Goal: Task Accomplishment & Management: Manage account settings

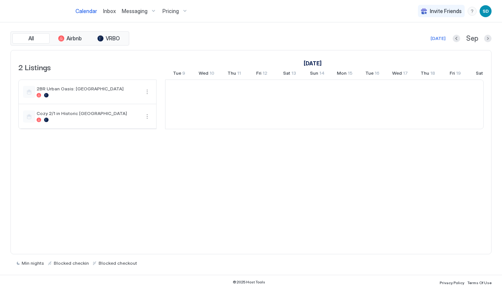
scroll to position [0, 415]
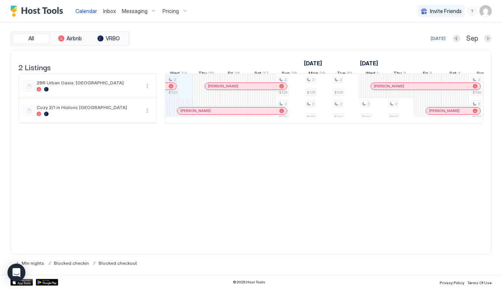
click at [491, 9] on img "User profile" at bounding box center [485, 11] width 12 height 12
click at [264, 243] on div at bounding box center [251, 144] width 502 height 289
click at [46, 12] on img "Host Tools Logo" at bounding box center [38, 11] width 56 height 11
click at [34, 12] on img "Host Tools Logo" at bounding box center [38, 11] width 56 height 11
click at [475, 9] on div "menu" at bounding box center [471, 11] width 9 height 9
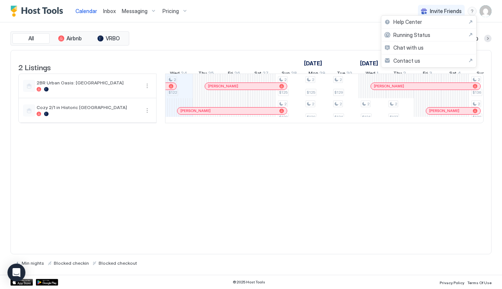
click at [491, 10] on div at bounding box center [251, 144] width 502 height 289
click at [492, 8] on div "Calendar Inbox Messaging Pricing Invite Friends SD" at bounding box center [251, 11] width 502 height 22
click at [486, 10] on img "User profile" at bounding box center [485, 11] width 12 height 12
click at [417, 47] on div "Settings" at bounding box center [443, 41] width 95 height 13
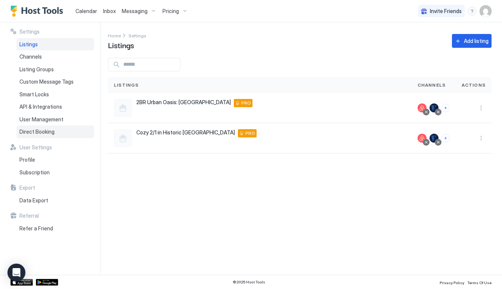
click at [54, 134] on div "Direct Booking" at bounding box center [55, 131] width 78 height 13
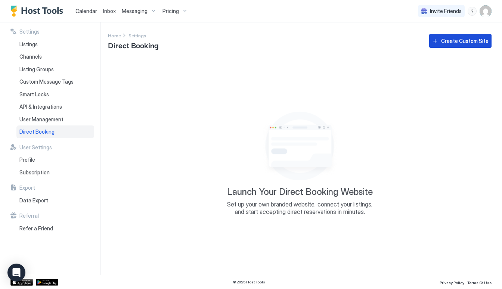
click at [464, 38] on div "Create Custom Site" at bounding box center [464, 41] width 47 height 8
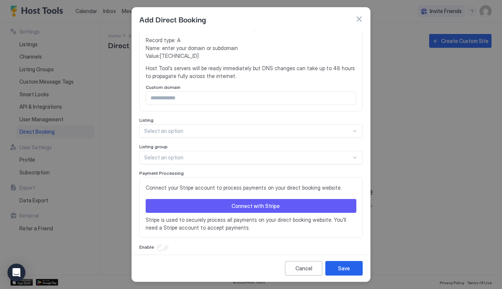
scroll to position [152, 0]
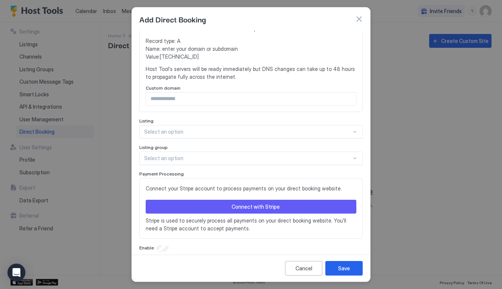
click at [343, 118] on div "Listing" at bounding box center [250, 121] width 223 height 7
click at [343, 130] on div "Select an option" at bounding box center [250, 131] width 223 height 13
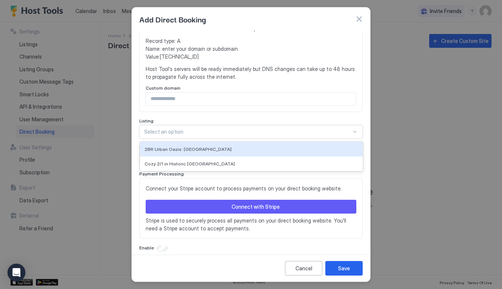
click at [345, 128] on div at bounding box center [247, 131] width 207 height 7
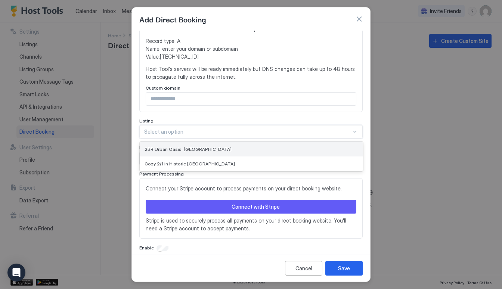
click at [341, 146] on div "2BR Urban Oasis: [GEOGRAPHIC_DATA]" at bounding box center [251, 149] width 214 height 6
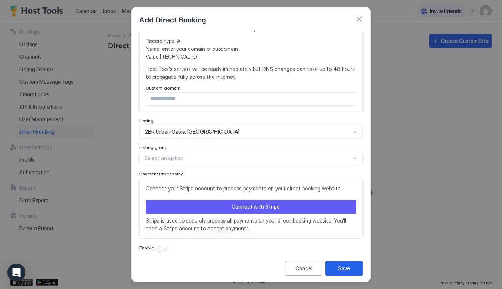
click at [341, 155] on div at bounding box center [247, 158] width 207 height 7
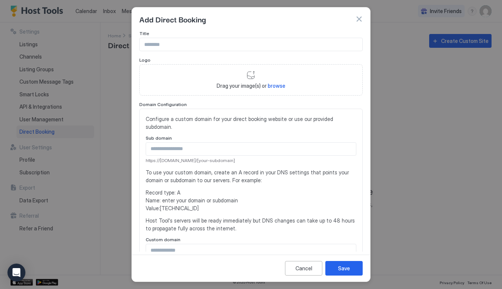
scroll to position [0, 0]
click at [17, 274] on icon "Open Intercom Messenger" at bounding box center [16, 273] width 9 height 10
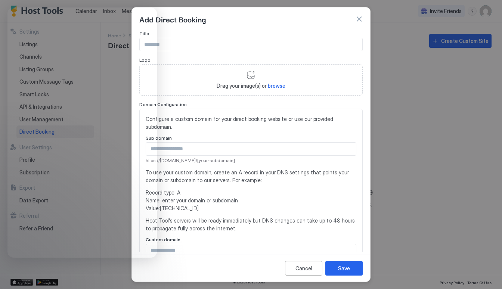
click at [361, 18] on button "button" at bounding box center [358, 18] width 7 height 7
